Goal: Transaction & Acquisition: Purchase product/service

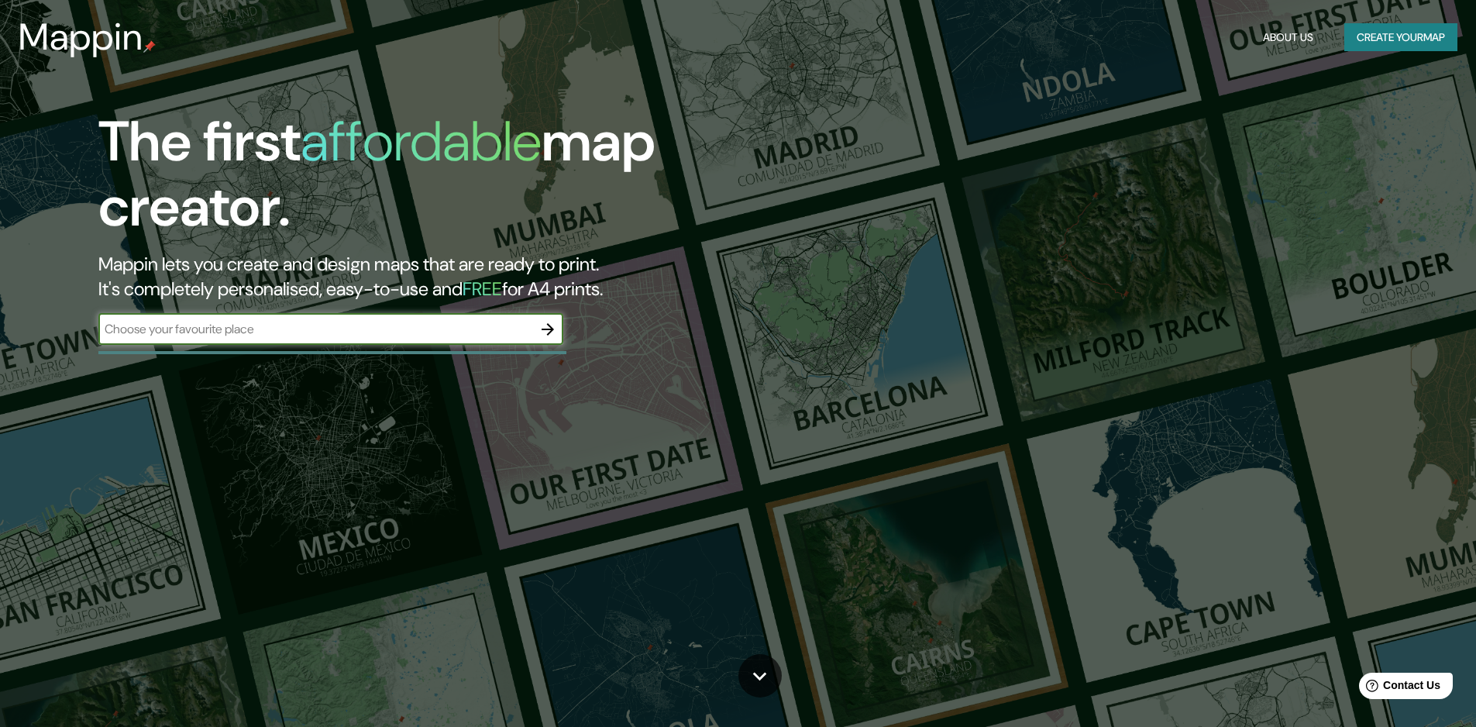
click at [414, 328] on input "text" at bounding box center [315, 329] width 434 height 18
type input "[GEOGRAPHIC_DATA]"
click at [543, 332] on icon "button" at bounding box center [547, 329] width 19 height 19
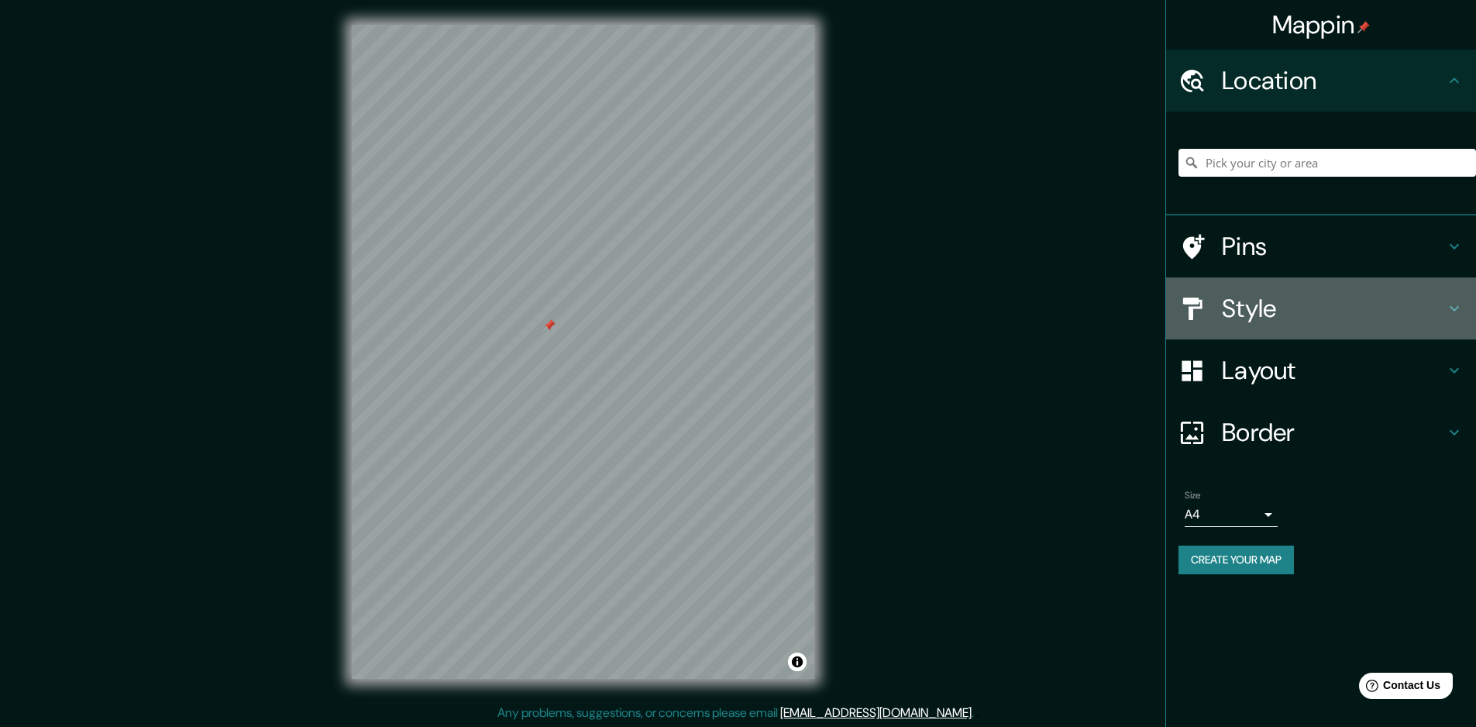
click at [1238, 310] on h4 "Style" at bounding box center [1333, 308] width 223 height 31
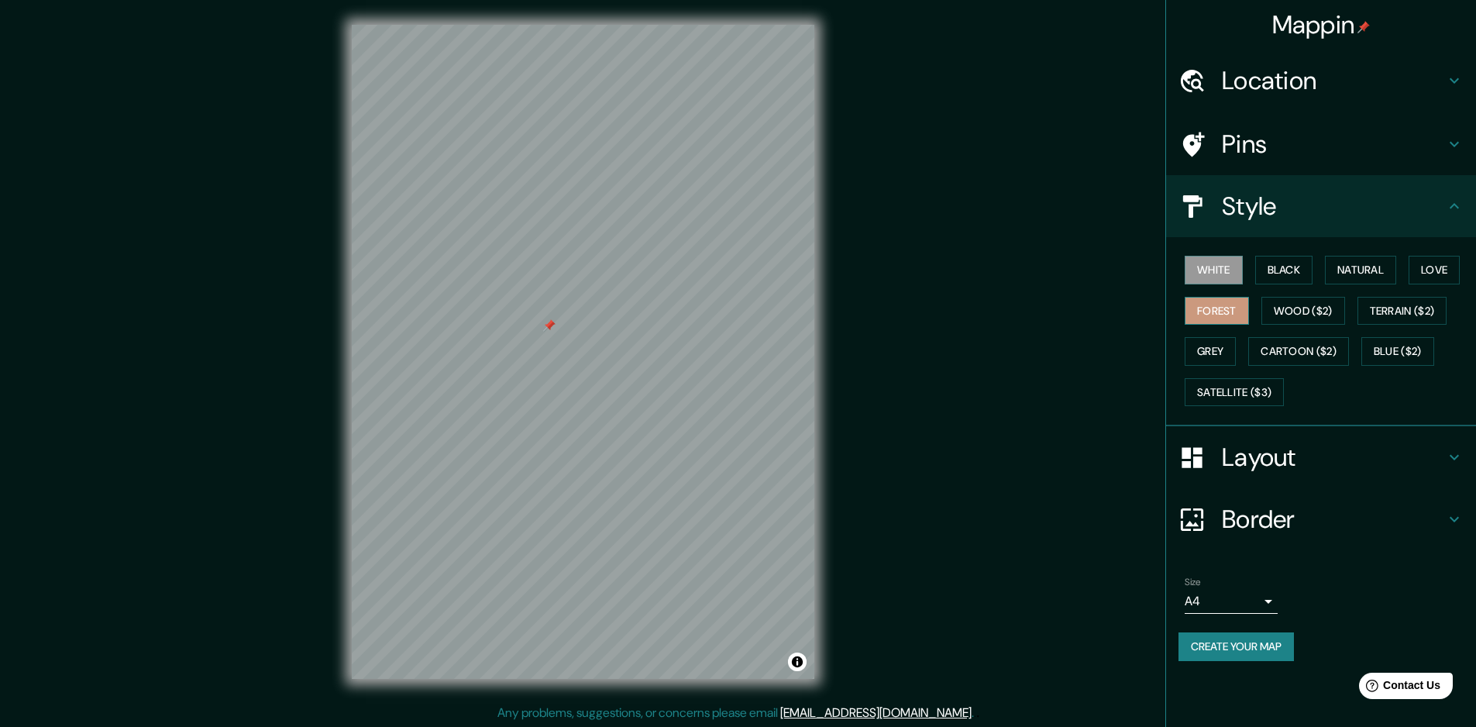
click at [1211, 310] on button "Forest" at bounding box center [1216, 311] width 64 height 29
click at [1289, 319] on button "Wood ($2)" at bounding box center [1303, 311] width 84 height 29
